Goal: Find specific page/section: Find specific page/section

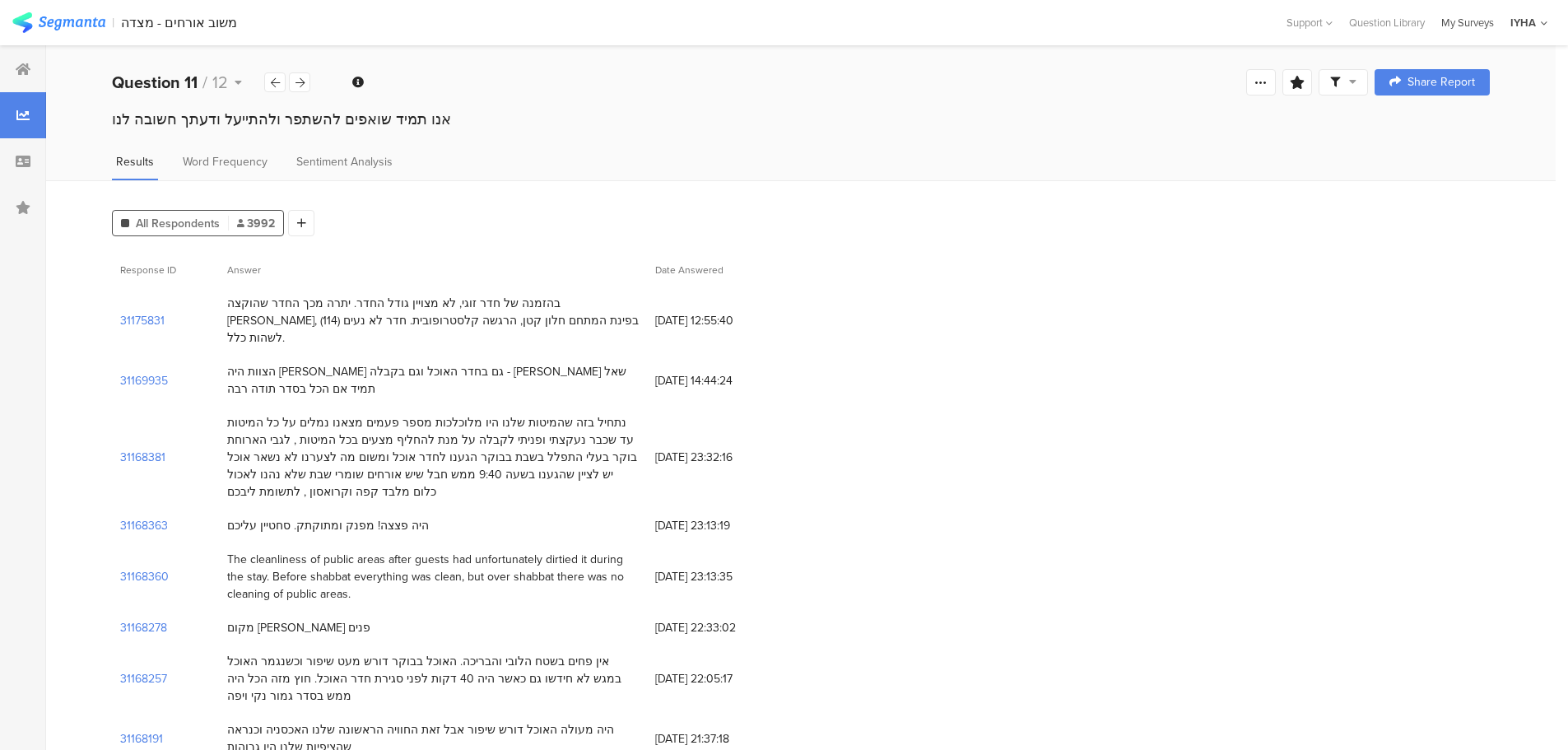
click at [1469, 18] on div "My Surveys" at bounding box center [1468, 22] width 70 height 15
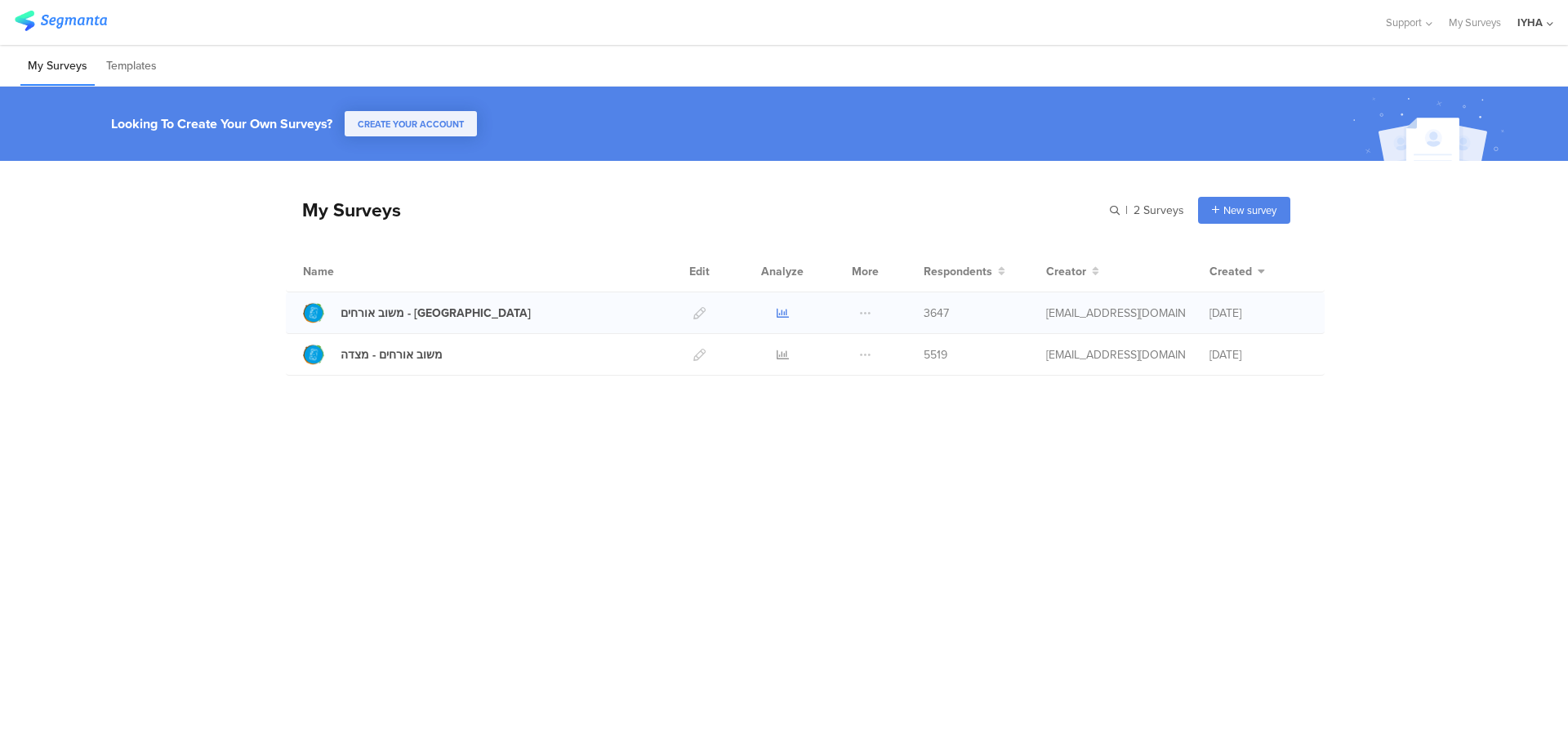
click at [782, 312] on icon at bounding box center [783, 313] width 12 height 12
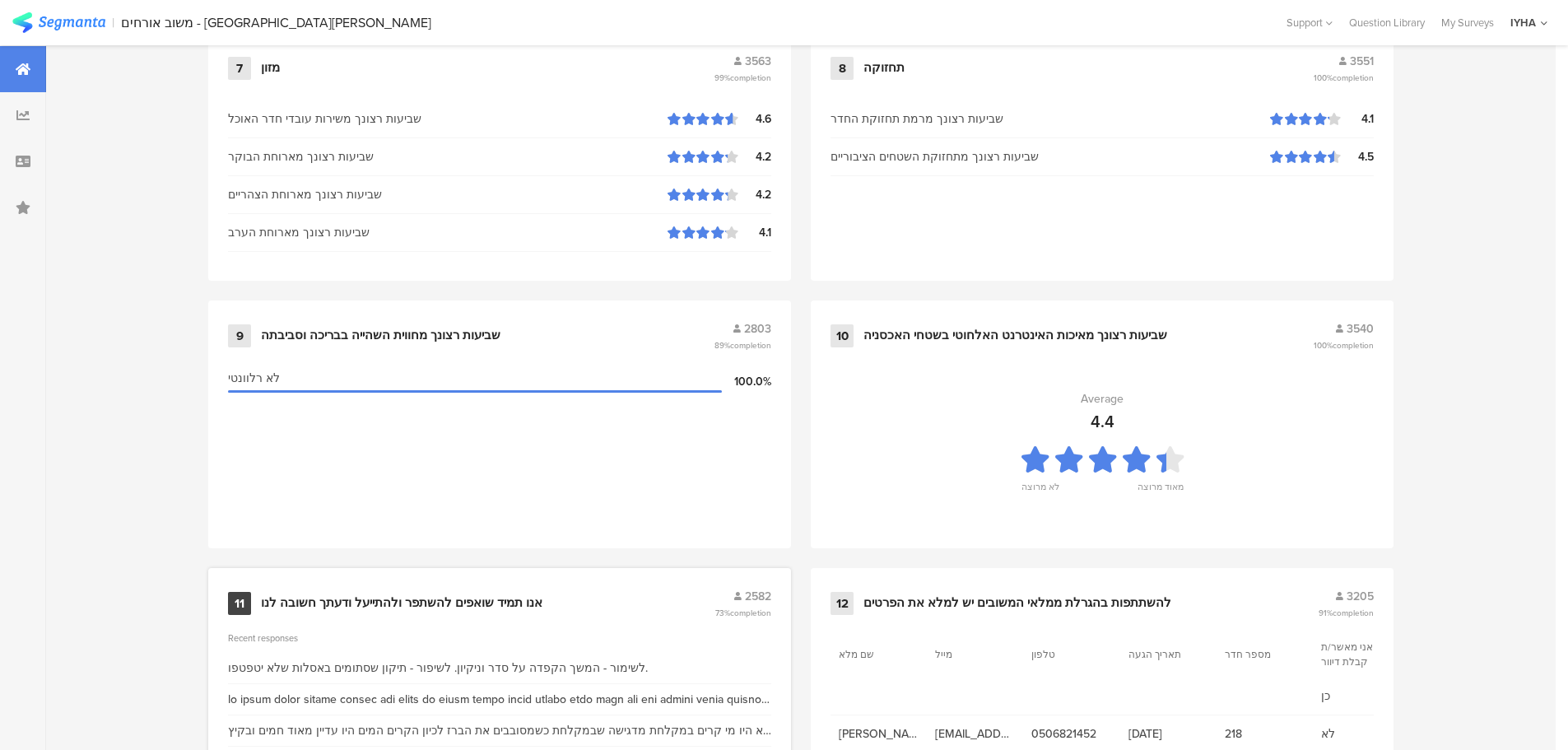
scroll to position [1659, 0]
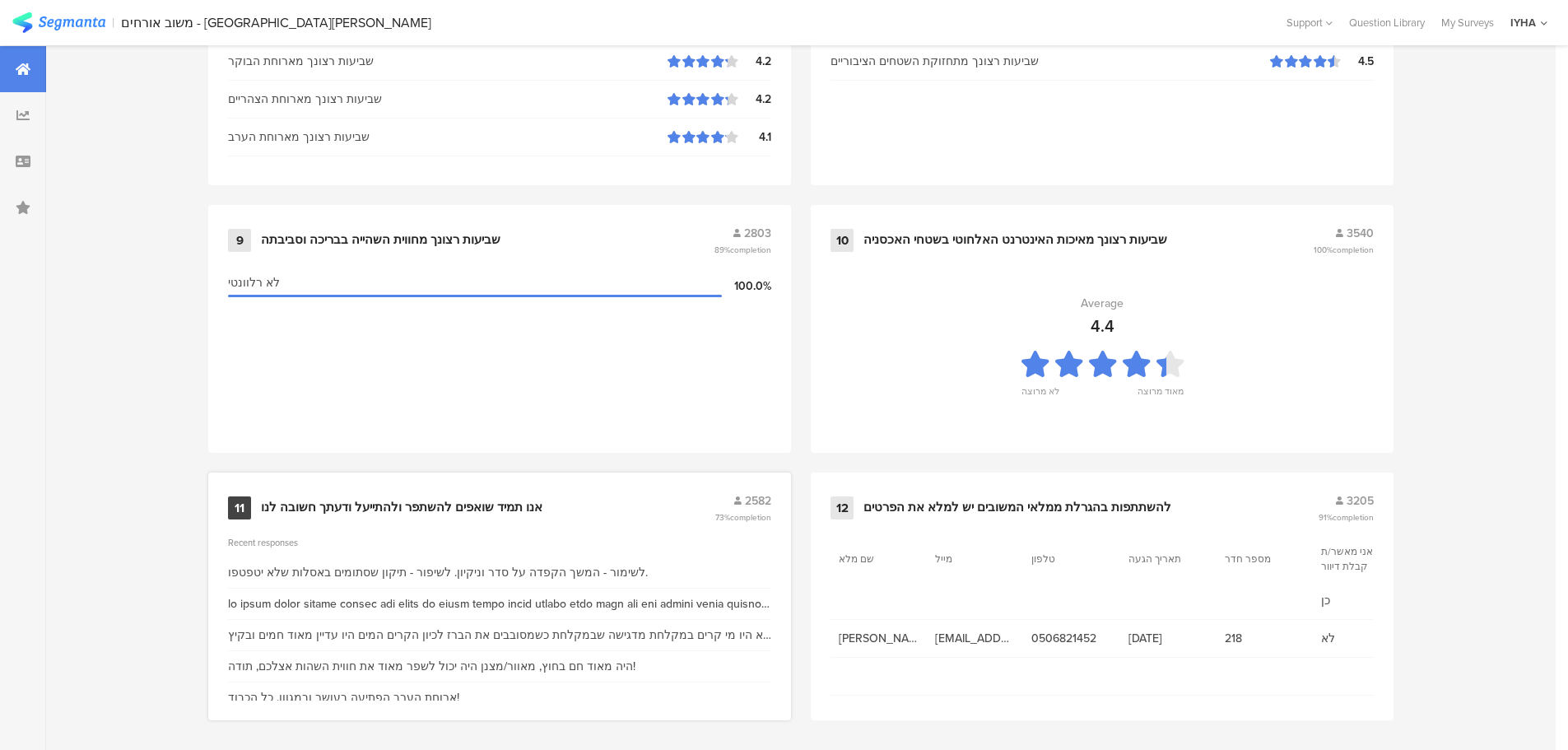
click at [420, 500] on div "אנו תמיד שואפים להשתפר ולהתייעל ודעתך חשובה לנו" at bounding box center [401, 507] width 281 height 16
